Goal: Check status: Check status

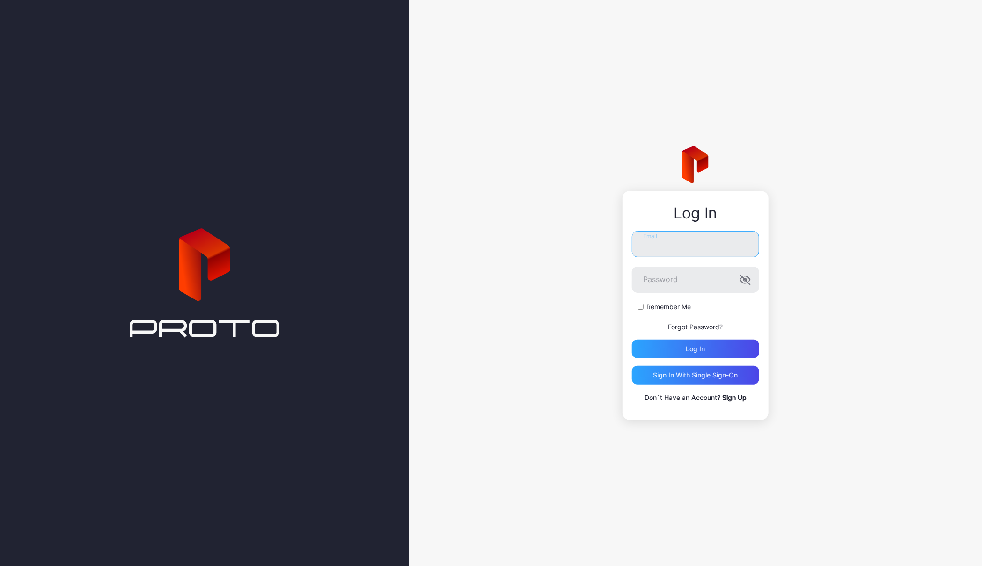
type input "**********"
click at [592, 162] on div "**********" at bounding box center [695, 283] width 573 height 566
click at [669, 307] on label "Remember Me" at bounding box center [668, 306] width 44 height 9
click at [705, 345] on div "Log in" at bounding box center [695, 349] width 127 height 19
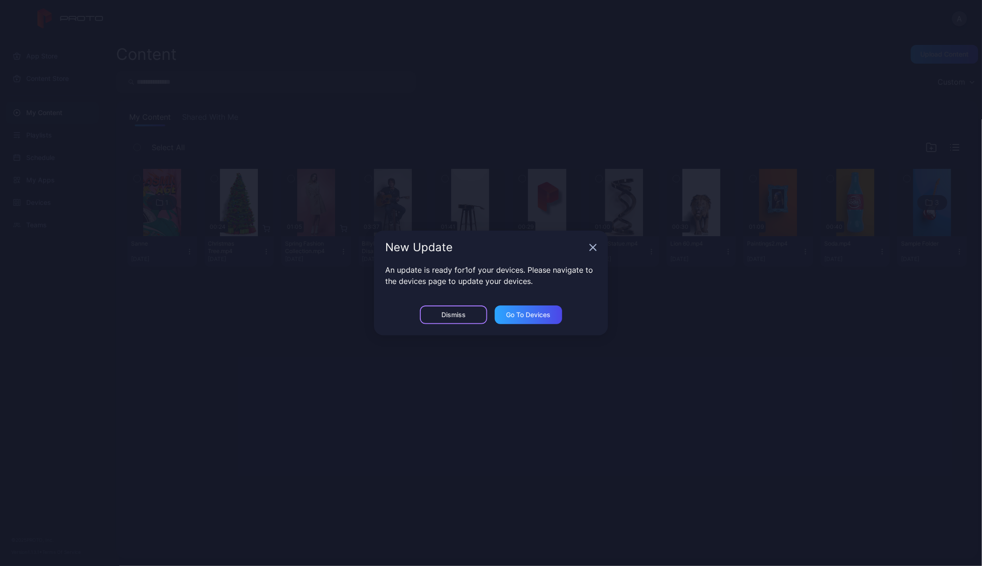
click at [462, 316] on div "Dismiss" at bounding box center [453, 314] width 24 height 7
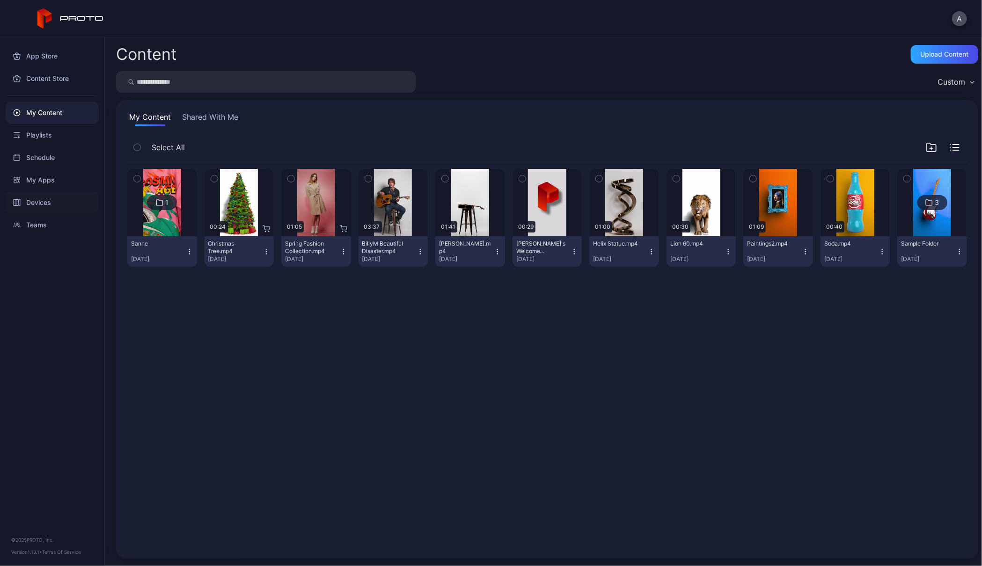
click at [41, 199] on div "Devices" at bounding box center [52, 202] width 93 height 22
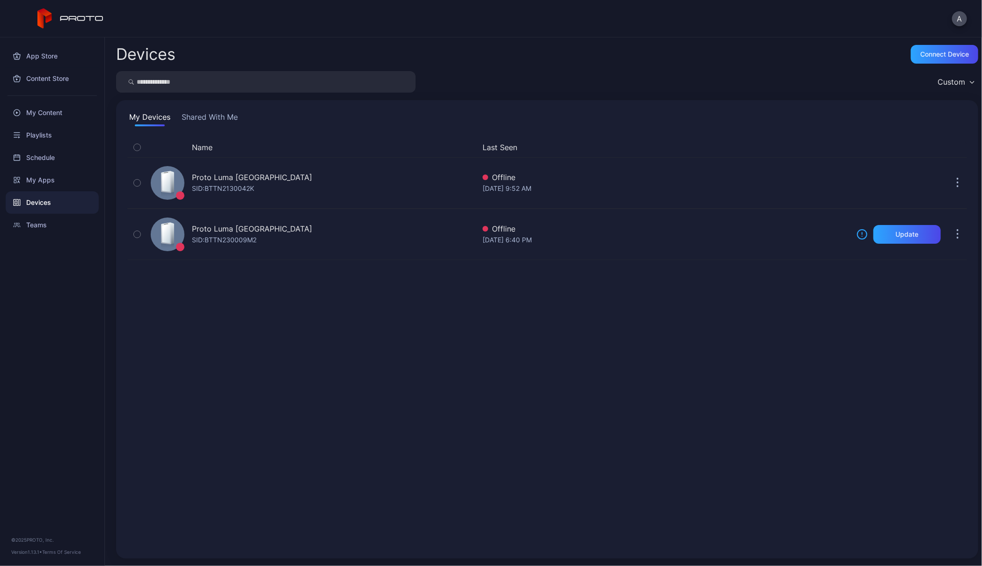
click at [501, 352] on div "Name Last Seen Proto Luma Dubai SID: BTTN2130042K Offline Aug 27, 2025 at 9:52 …" at bounding box center [546, 343] width 839 height 410
click at [190, 115] on button "Shared With Me" at bounding box center [210, 118] width 60 height 15
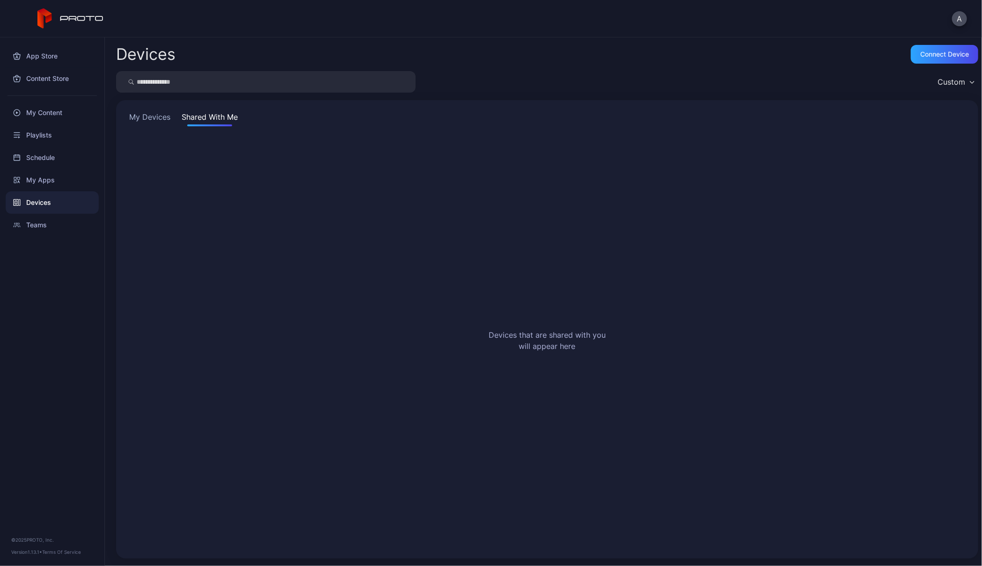
click at [147, 116] on button "My Devices" at bounding box center [149, 118] width 45 height 15
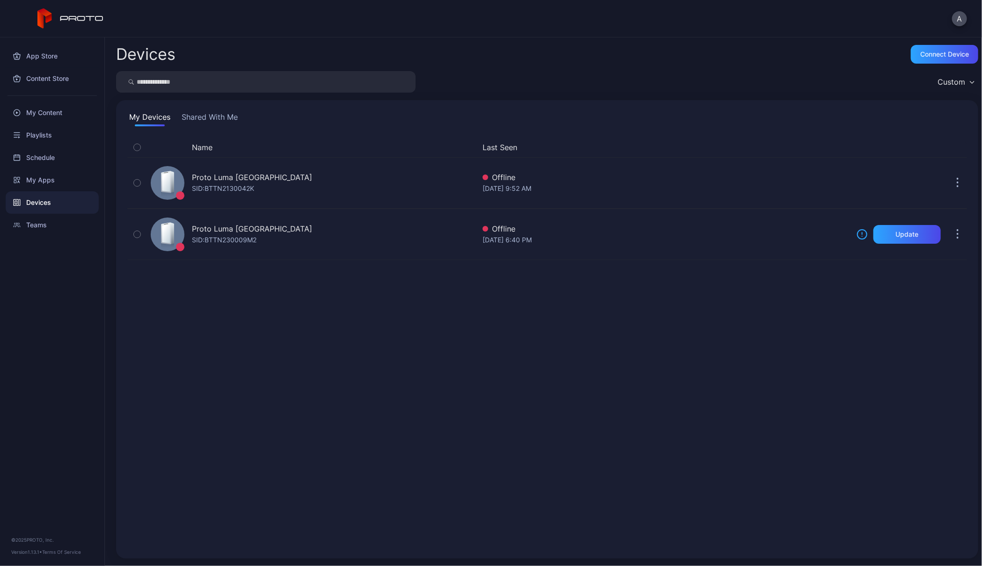
click at [217, 121] on button "Shared With Me" at bounding box center [210, 118] width 60 height 15
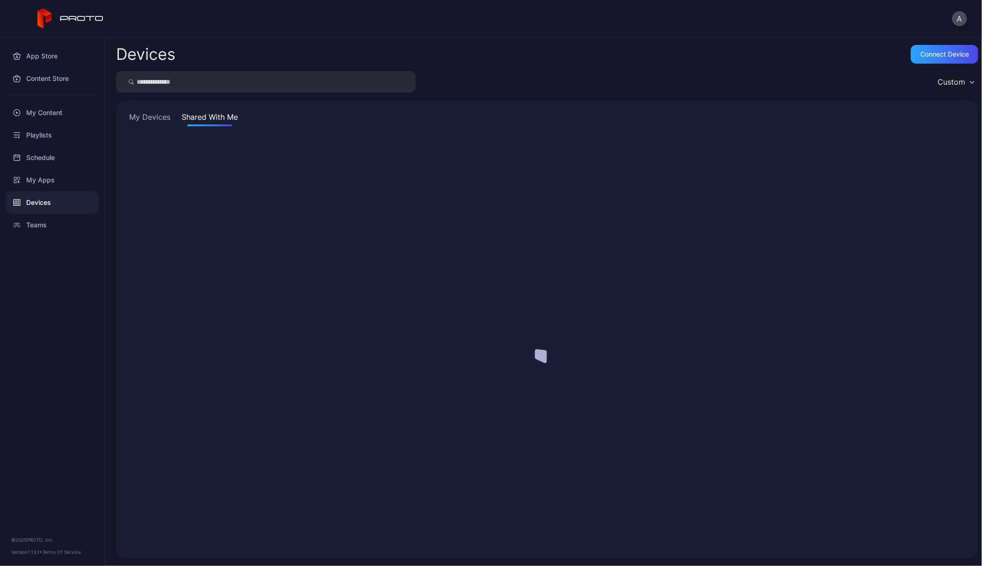
click at [158, 118] on button "My Devices" at bounding box center [149, 118] width 45 height 15
